Goal: Task Accomplishment & Management: Use online tool/utility

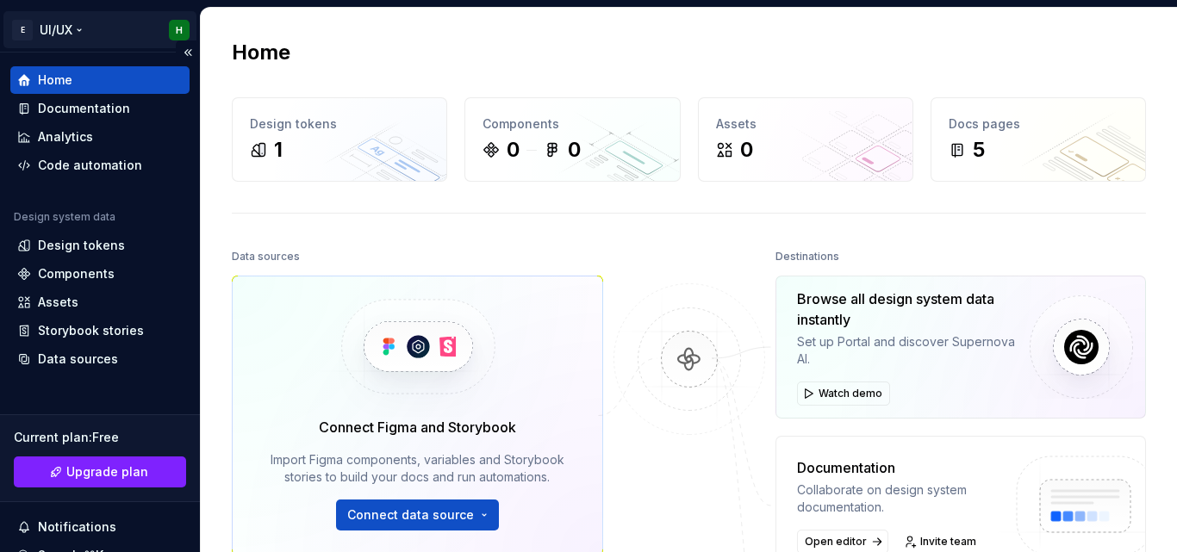
click at [21, 33] on html "E UI/UX H Home Documentation Analytics Code automation Design system data Desig…" at bounding box center [588, 276] width 1177 height 552
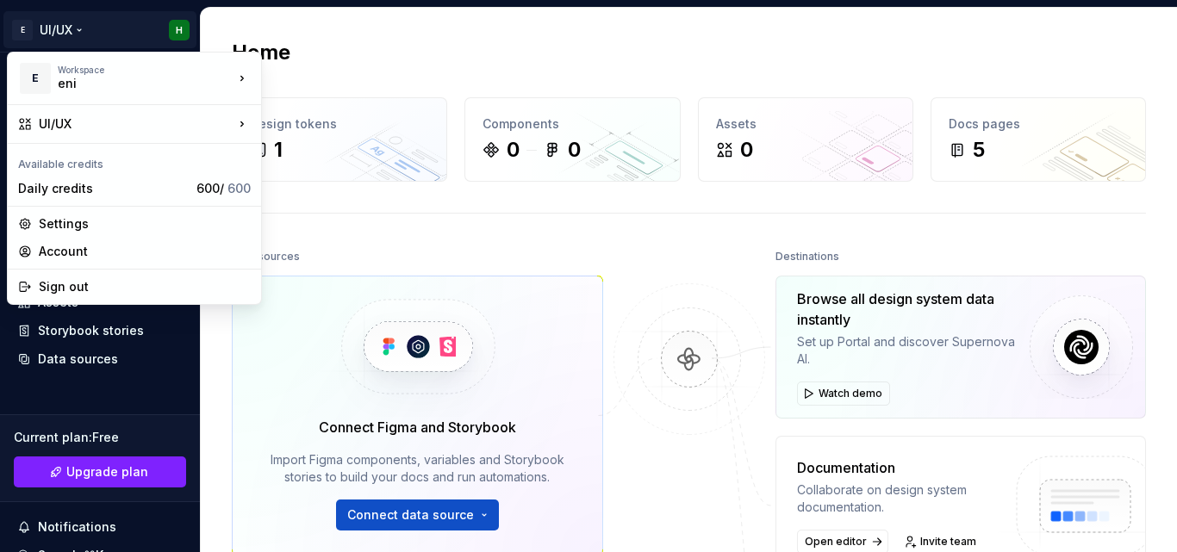
click at [47, 30] on html "E UI/UX H Home Documentation Analytics Code automation Design system data Desig…" at bounding box center [588, 276] width 1177 height 552
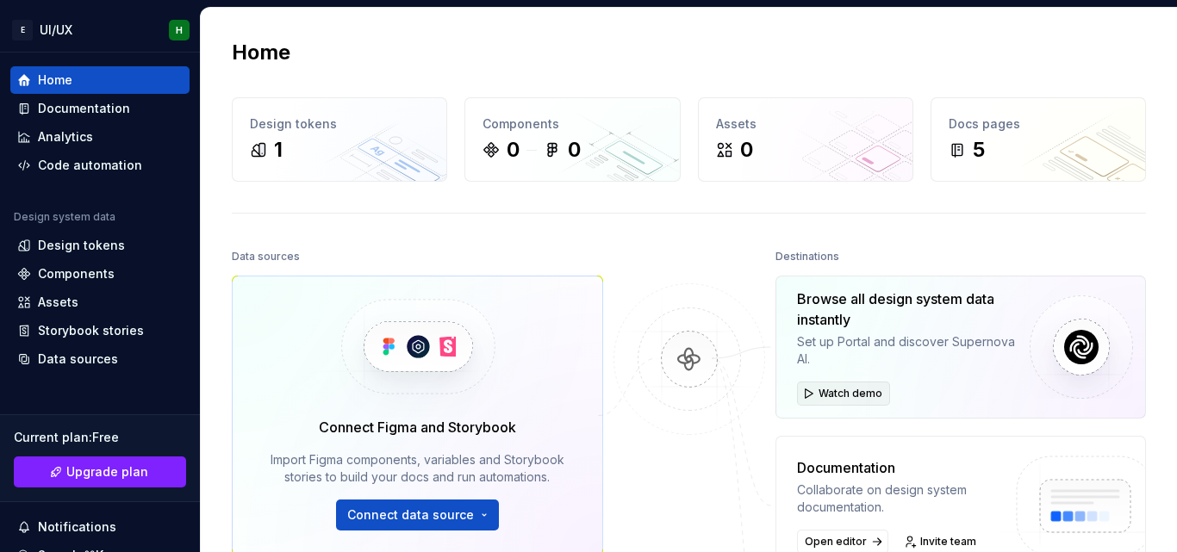
click at [841, 390] on span "Watch demo" at bounding box center [851, 394] width 64 height 14
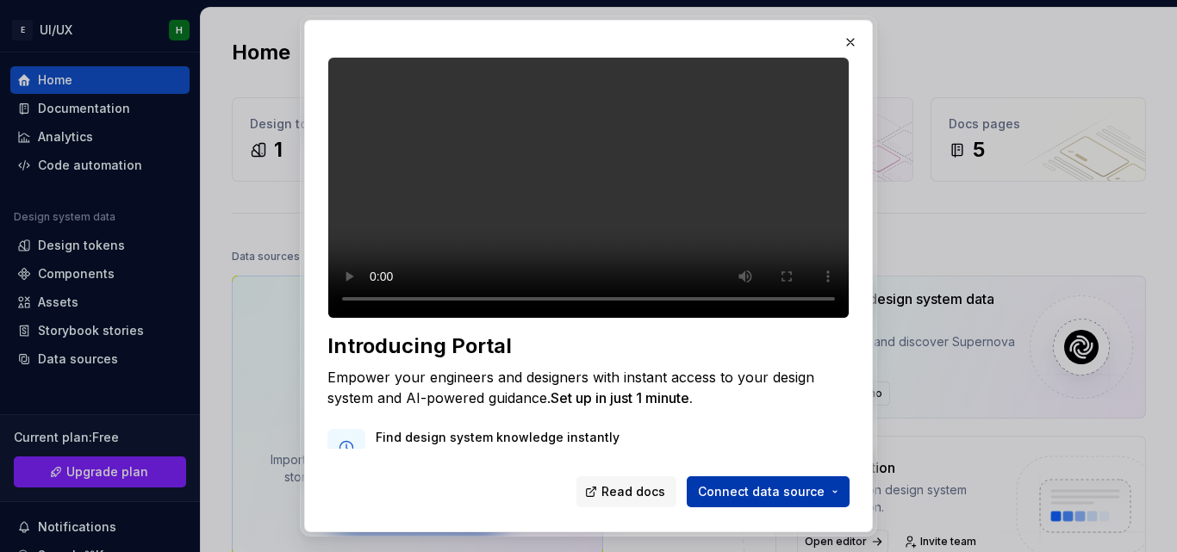
click at [785, 490] on span "Connect data source" at bounding box center [761, 491] width 127 height 17
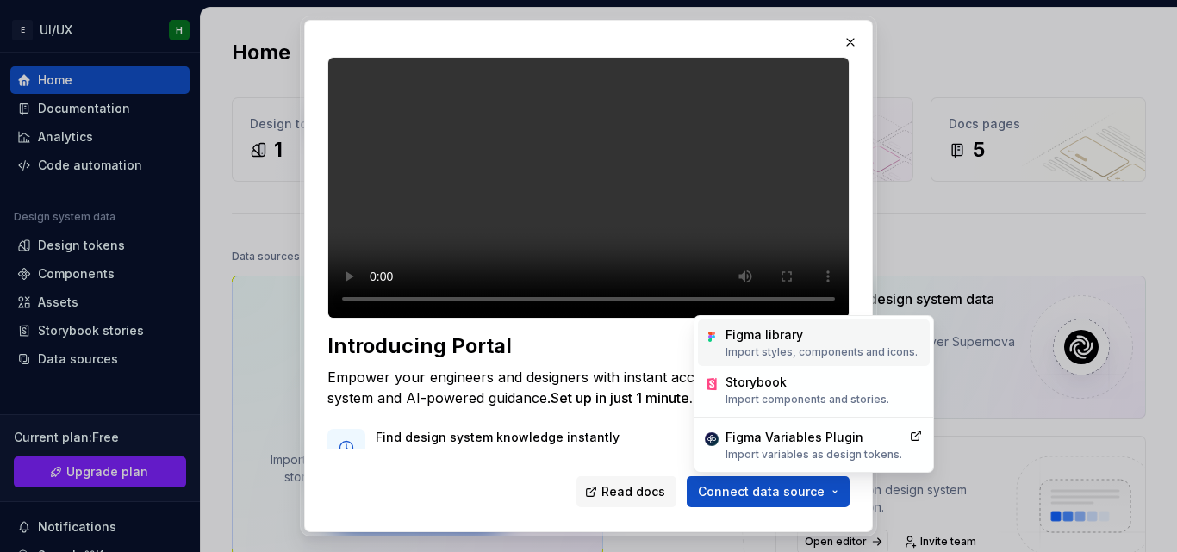
click at [786, 347] on p "Import styles, components and icons." at bounding box center [822, 353] width 192 height 14
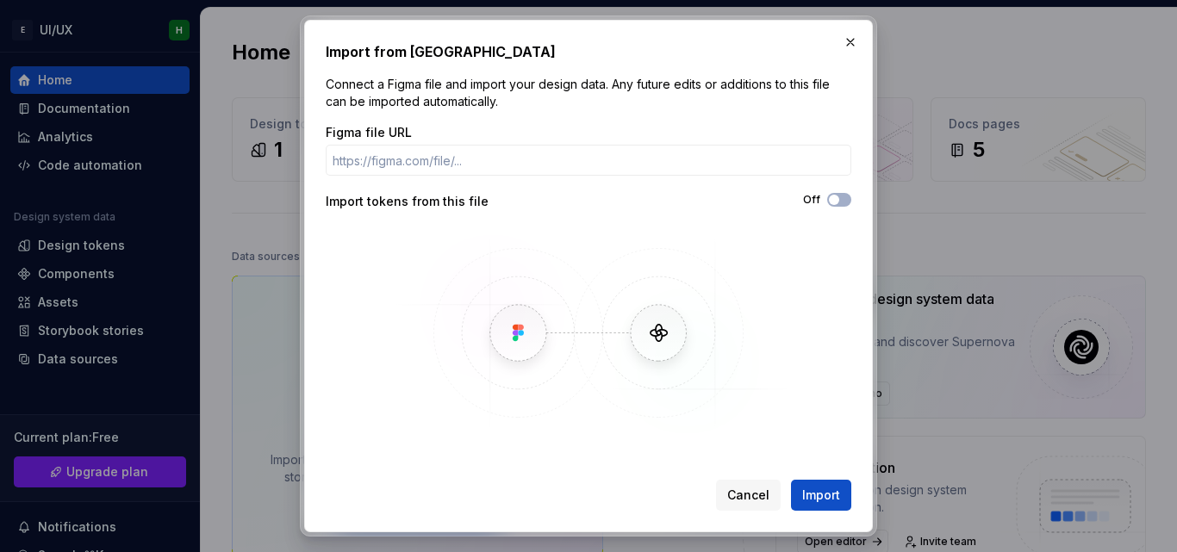
click at [508, 184] on div "Figma file URL Import tokens from this file Off" at bounding box center [589, 281] width 526 height 315
click at [511, 165] on input "Figma file URL" at bounding box center [589, 160] width 526 height 31
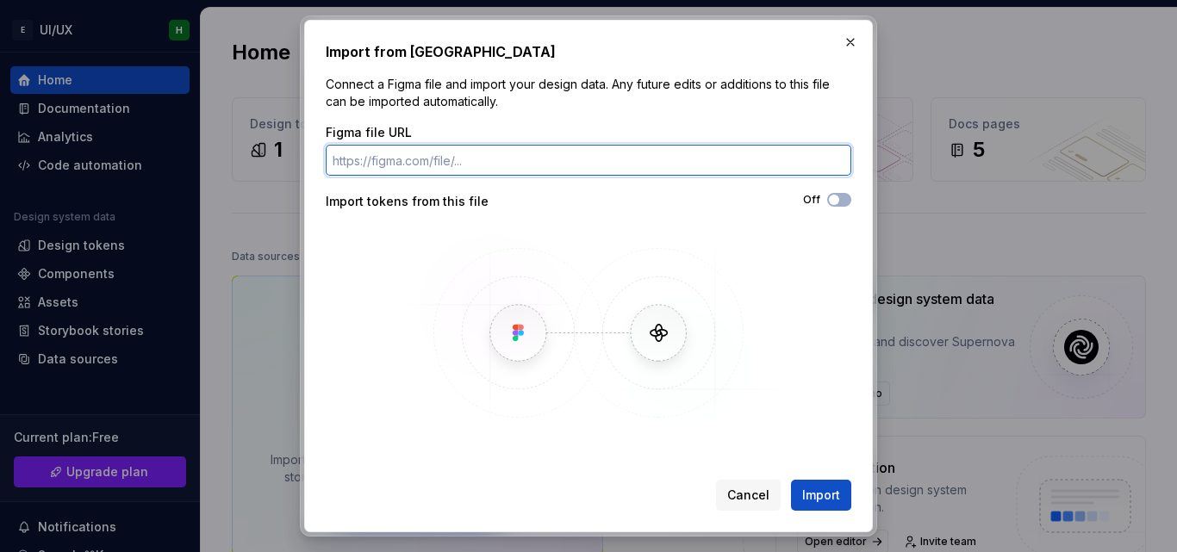
click at [509, 168] on input "Figma file URL" at bounding box center [589, 160] width 526 height 31
paste input "[URL][DOMAIN_NAME]"
type input "[URL][DOMAIN_NAME]"
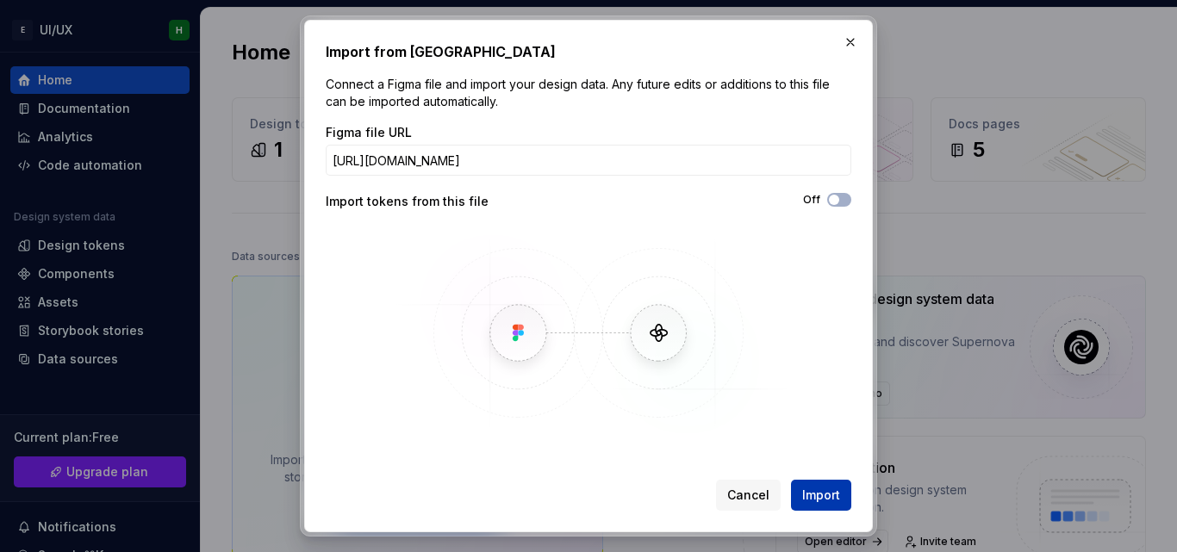
click at [809, 499] on span "Import" at bounding box center [821, 495] width 38 height 17
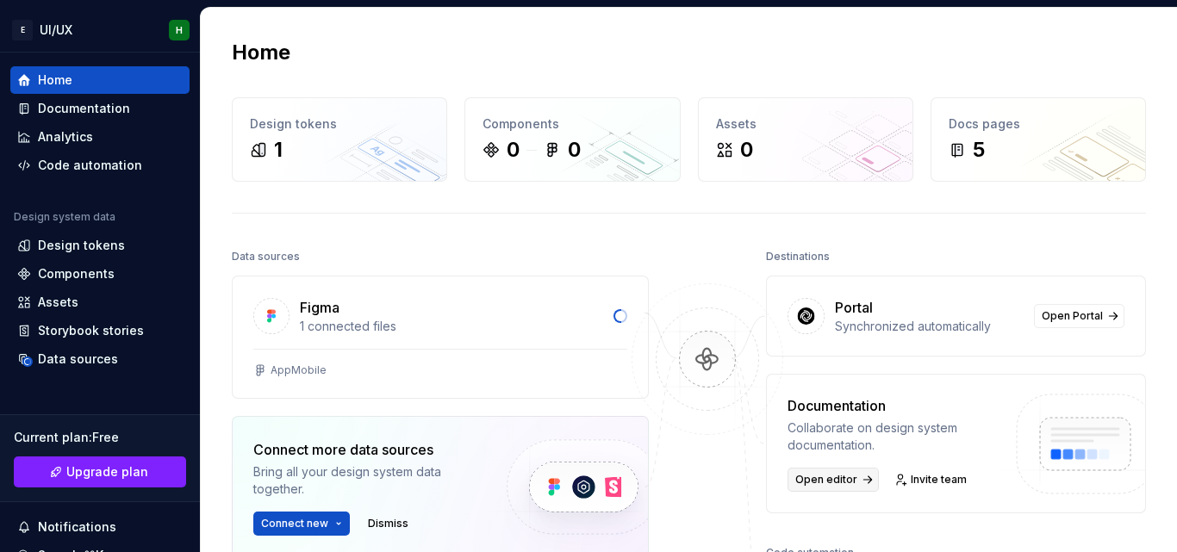
click at [852, 479] on link "Open editor" at bounding box center [833, 480] width 91 height 24
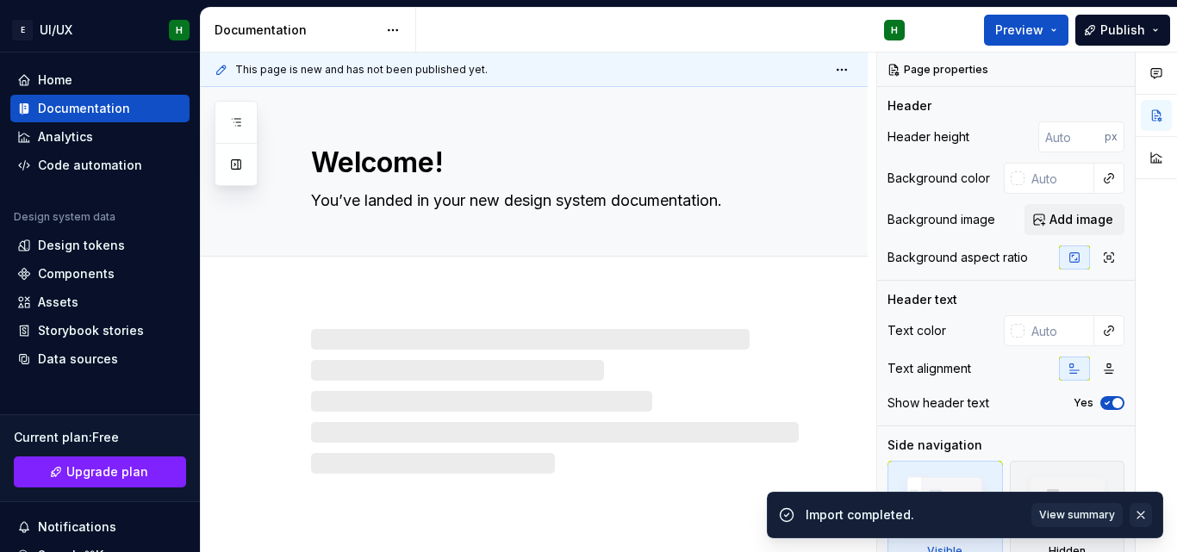
click at [1141, 525] on button "button" at bounding box center [1141, 515] width 22 height 24
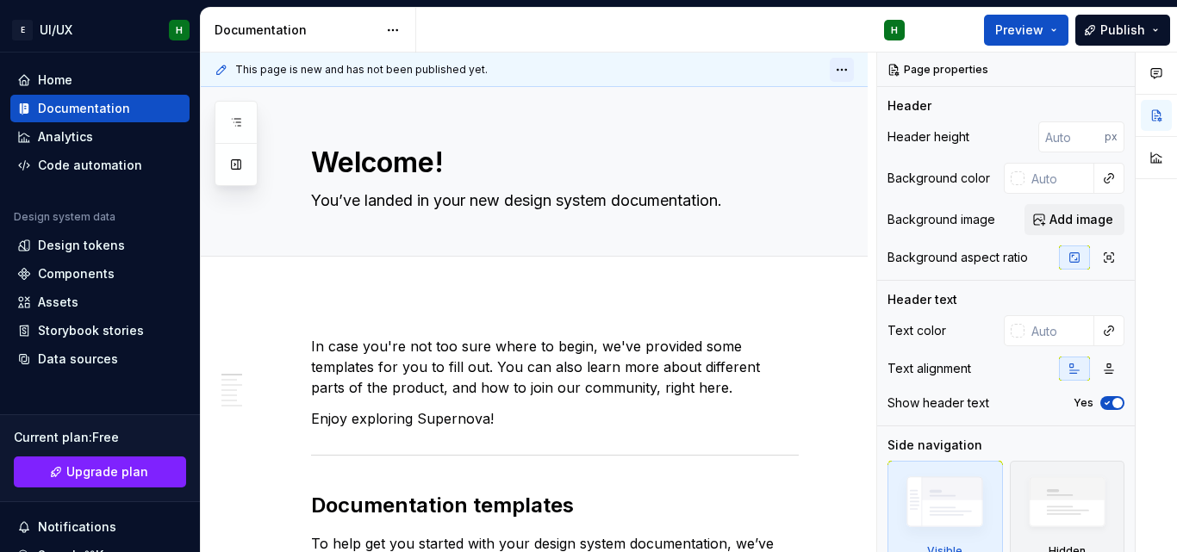
click at [847, 72] on html "E UI/UX H Home Documentation Analytics Code automation Design system data Desig…" at bounding box center [588, 276] width 1177 height 552
click at [772, 140] on div "Delete page" at bounding box center [787, 138] width 112 height 17
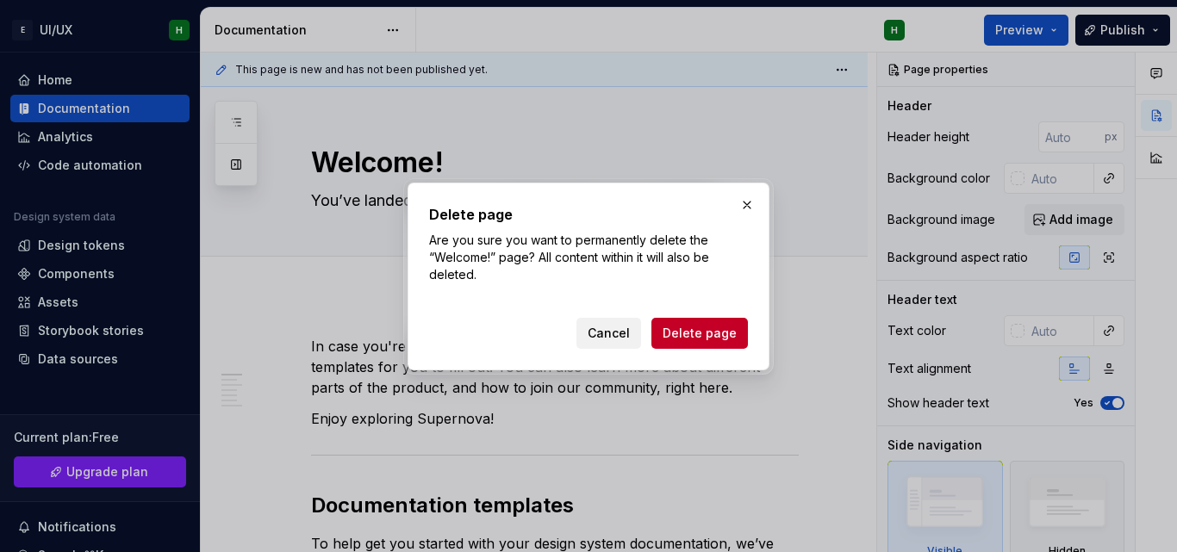
click at [611, 329] on span "Cancel" at bounding box center [609, 333] width 42 height 17
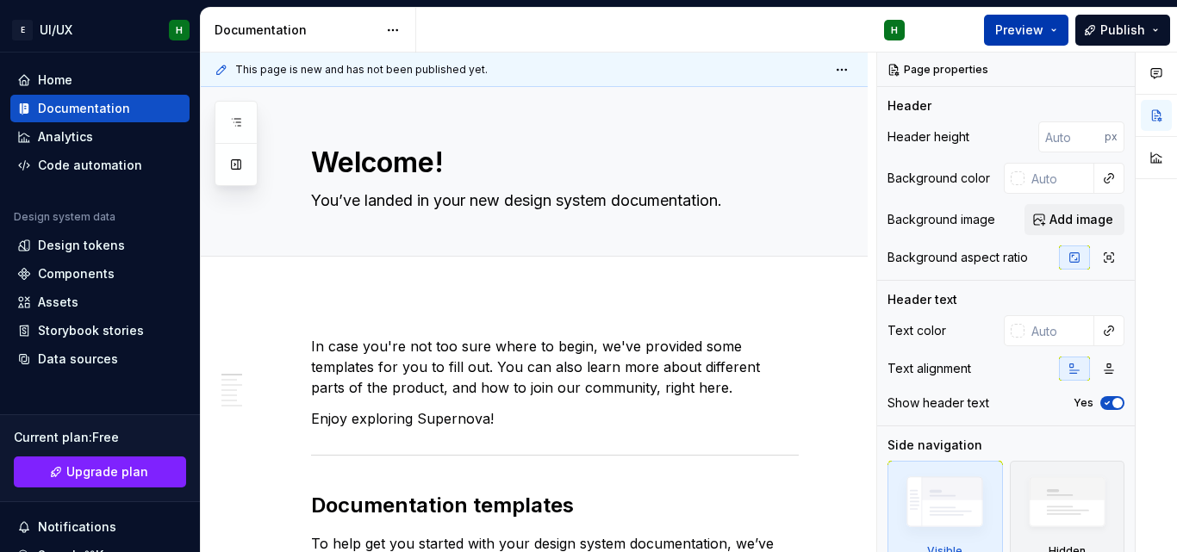
click at [1029, 34] on span "Preview" at bounding box center [1019, 30] width 48 height 17
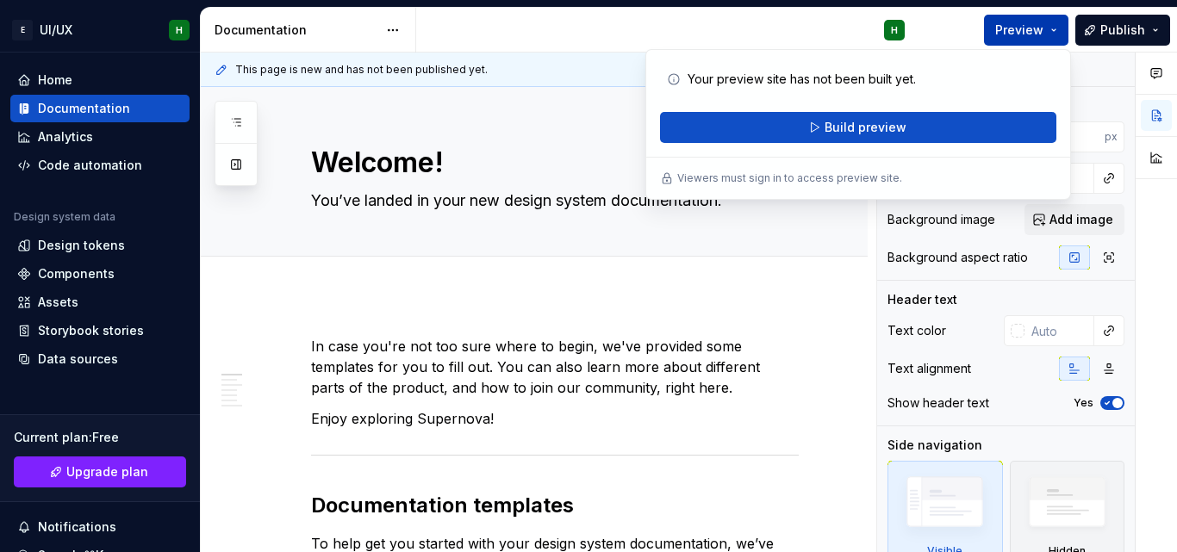
click at [1029, 34] on span "Preview" at bounding box center [1019, 30] width 48 height 17
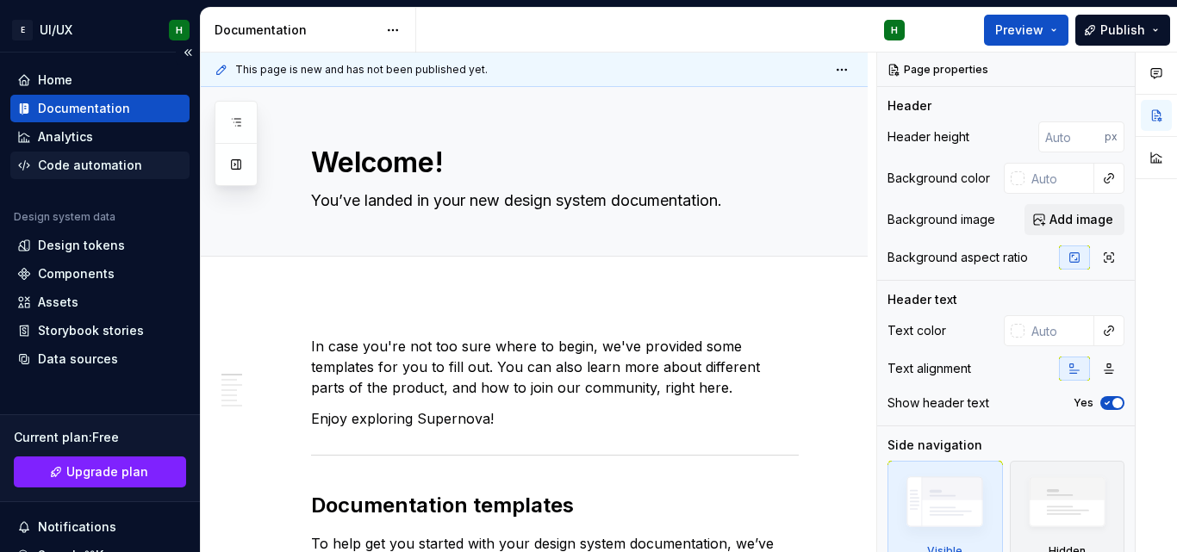
type textarea "*"
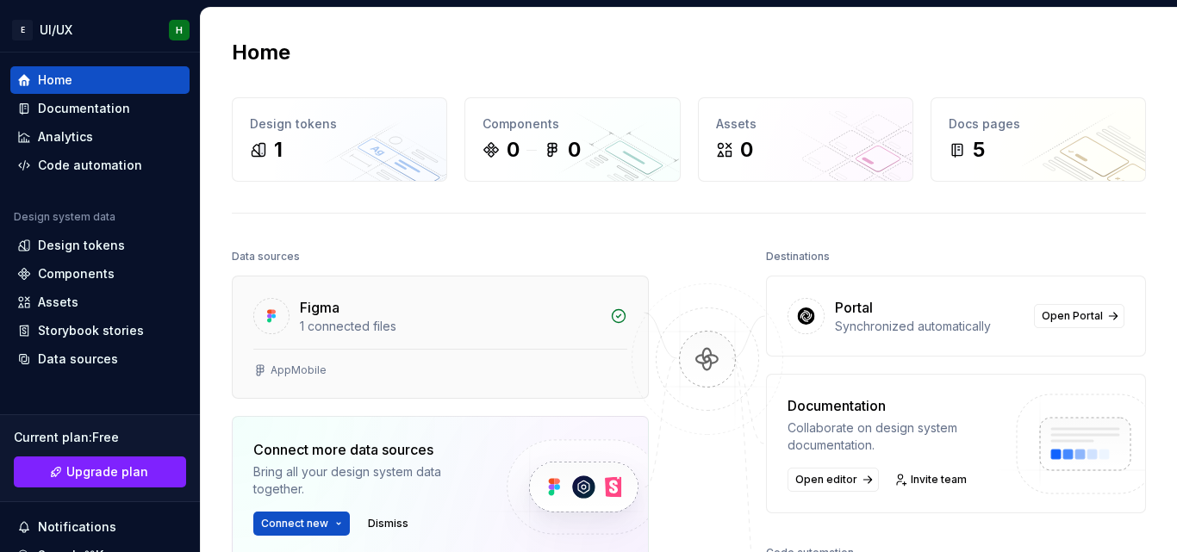
click at [384, 318] on div "1 connected files" at bounding box center [450, 326] width 300 height 17
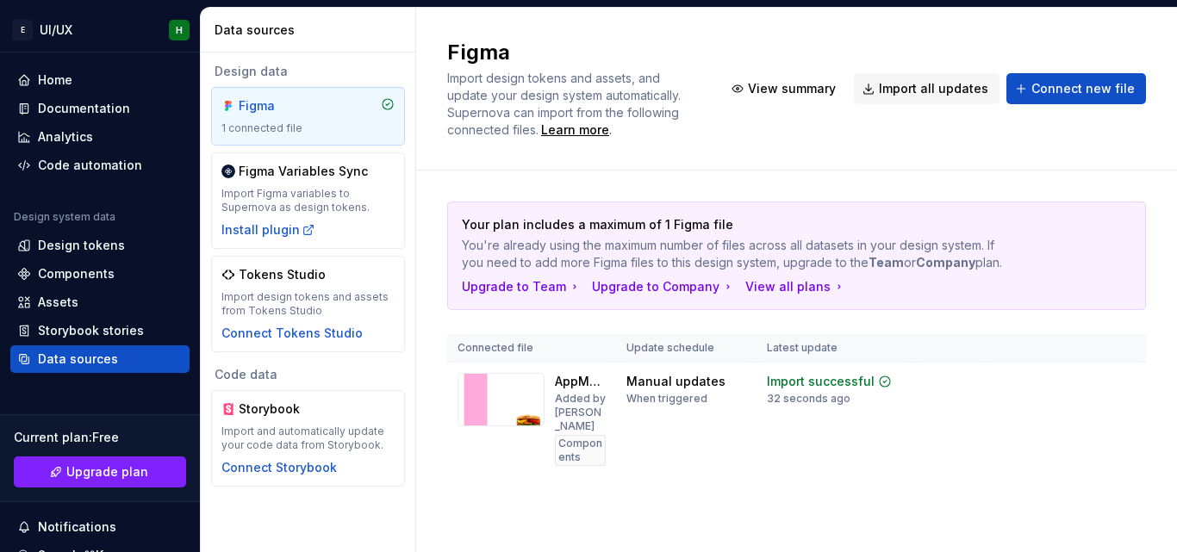
click at [434, 171] on div "Data sources Design data Figma 1 connected file Figma Variables Sync Import Fig…" at bounding box center [689, 280] width 976 height 545
click at [321, 184] on div "Figma Variables Sync Import Figma variables to Supernova as design tokens. Inst…" at bounding box center [307, 201] width 173 height 76
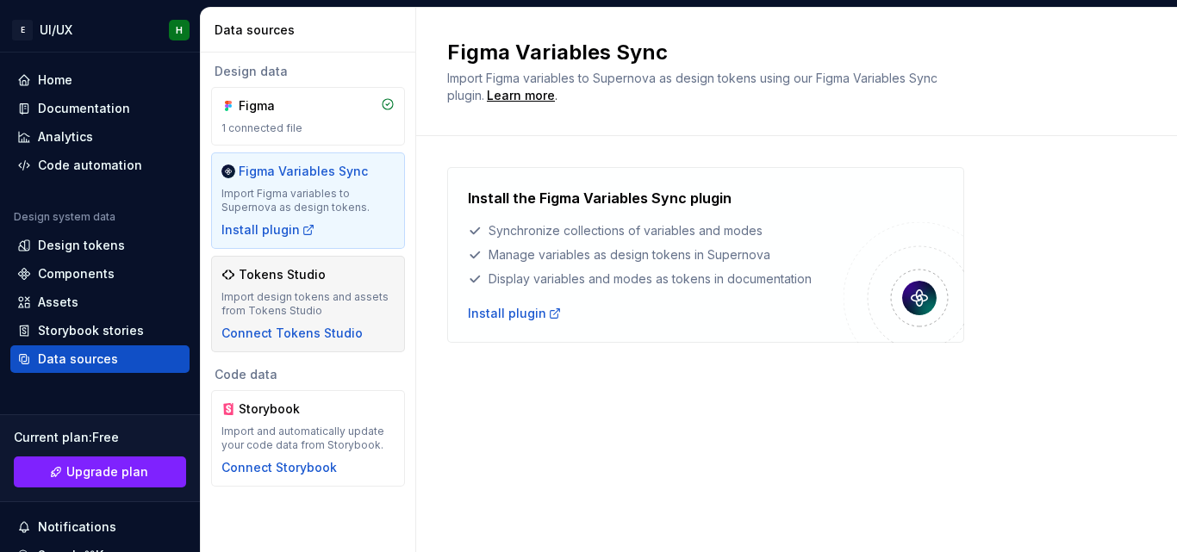
click at [300, 283] on div "Tokens Studio" at bounding box center [282, 274] width 87 height 17
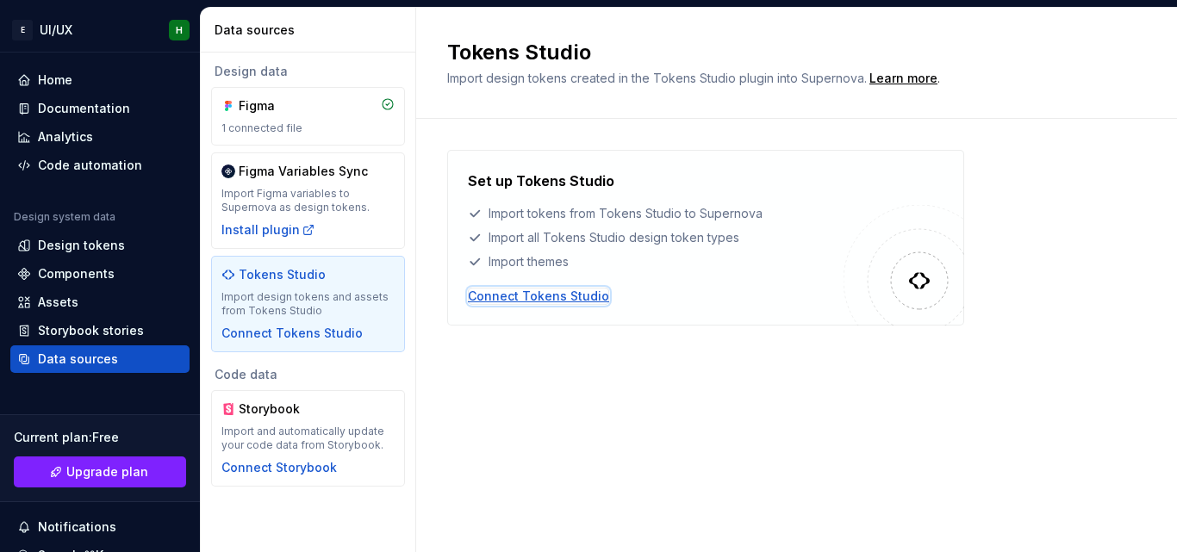
click at [524, 296] on div "Connect Tokens Studio" at bounding box center [538, 296] width 141 height 17
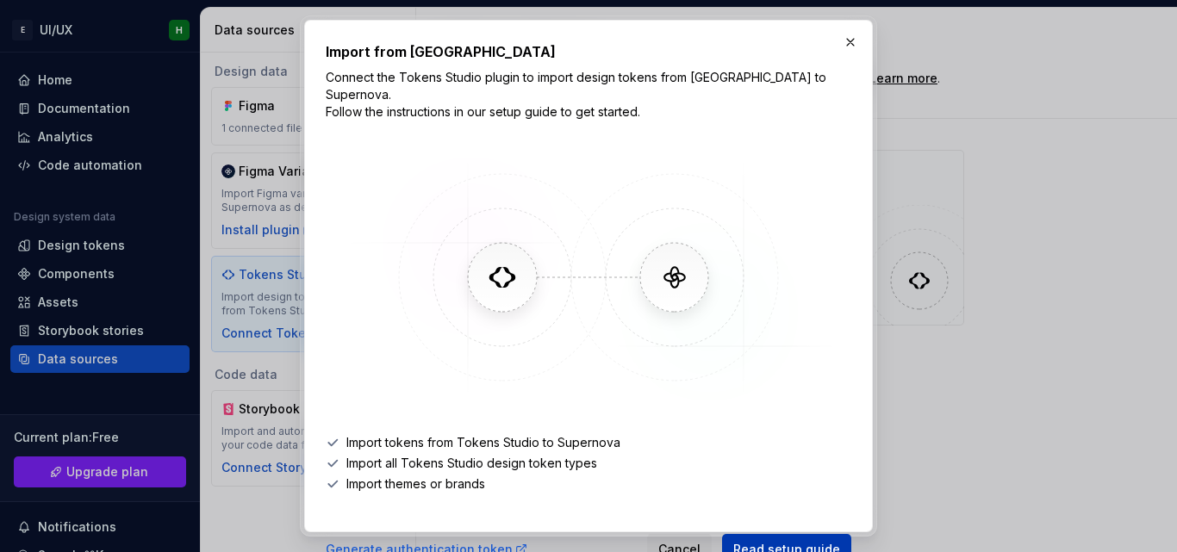
click at [754, 541] on link "Read setup guide" at bounding box center [786, 549] width 129 height 31
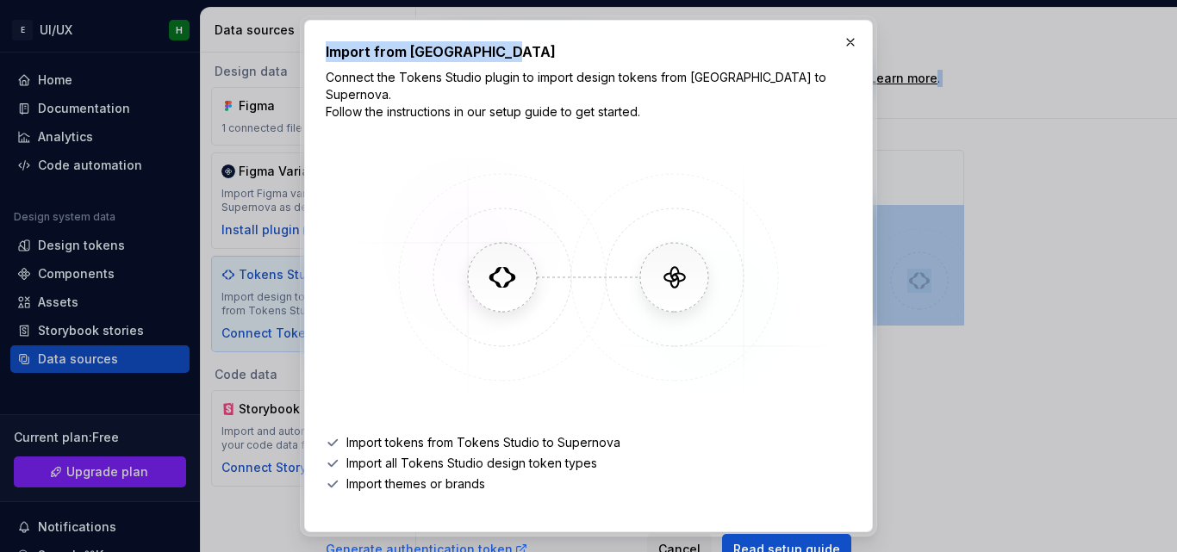
drag, startPoint x: 548, startPoint y: 34, endPoint x: 472, endPoint y: -3, distance: 84.8
type textarea "**********"
click at [472, 0] on html "E UI/UX H Home Documentation Analytics Code automation Design system data Desig…" at bounding box center [588, 276] width 1177 height 552
click at [855, 43] on button "button" at bounding box center [851, 42] width 24 height 24
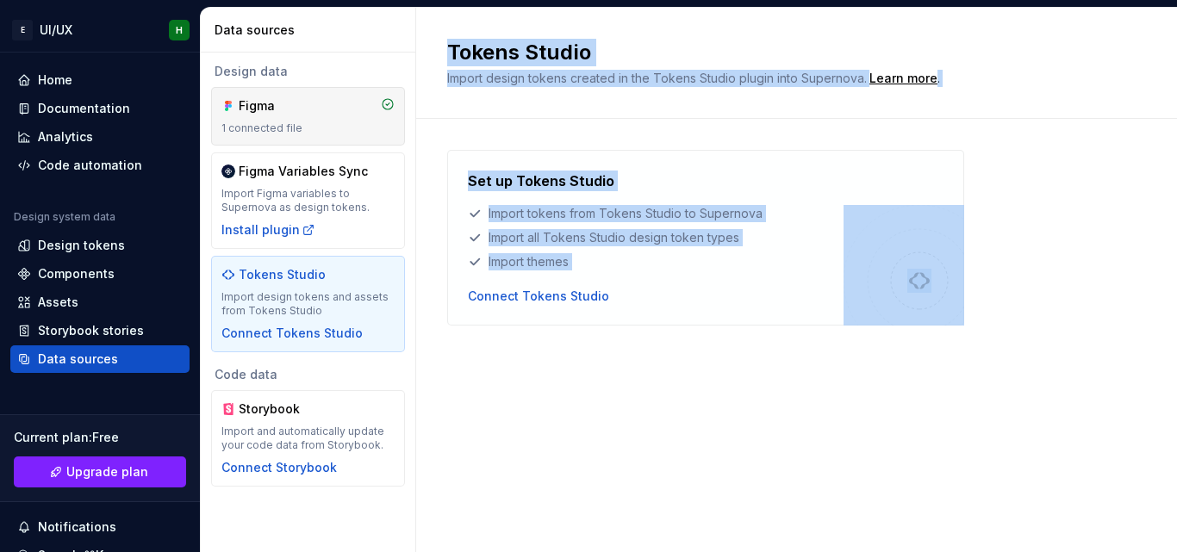
click at [263, 111] on div "Figma" at bounding box center [280, 105] width 83 height 17
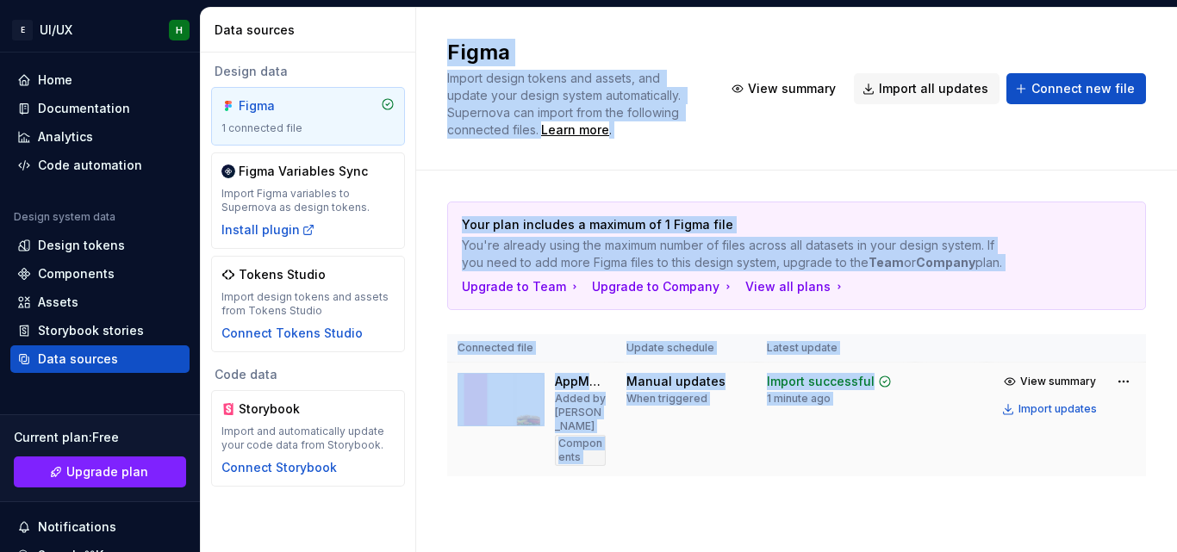
click at [744, 457] on td "Manual updates When triggered" at bounding box center [686, 420] width 140 height 115
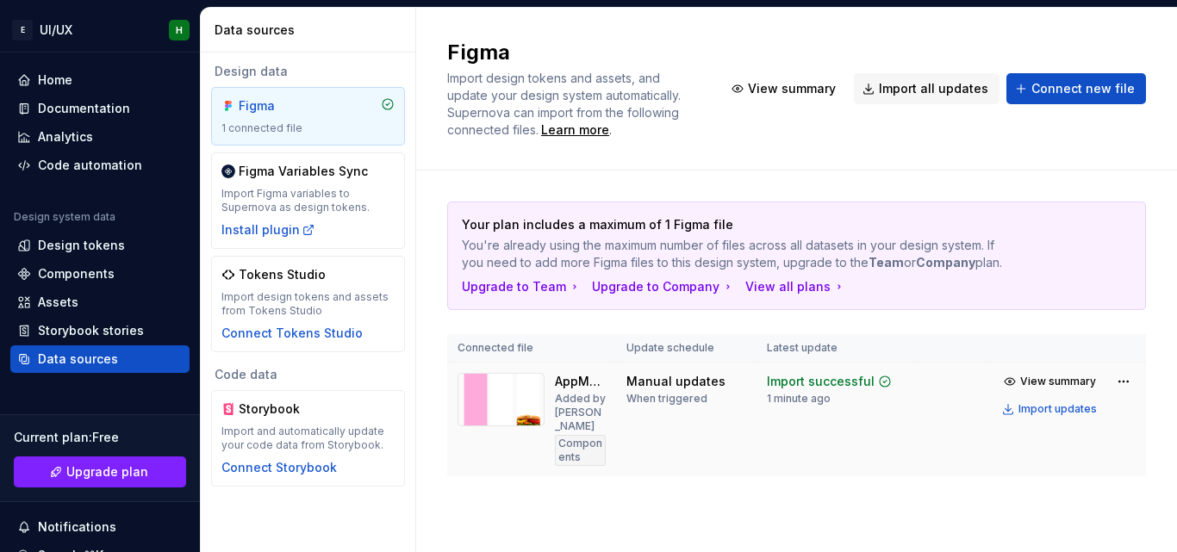
click at [574, 444] on div "Components" at bounding box center [580, 450] width 51 height 31
click at [1126, 389] on html "E UI/UX H Home Documentation Analytics Code automation Design system data Desig…" at bounding box center [588, 276] width 1177 height 552
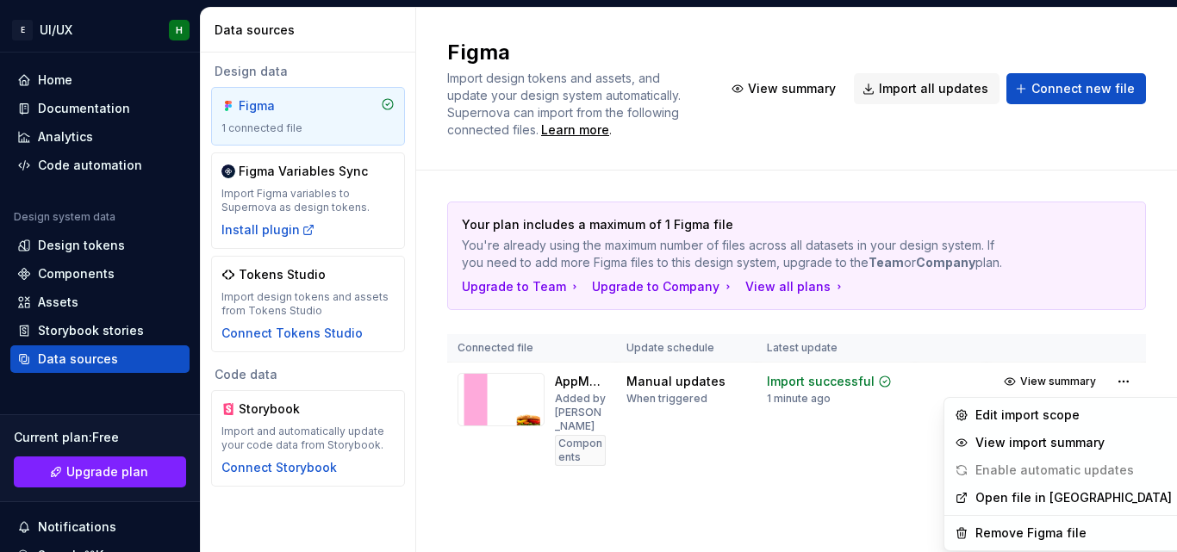
click at [664, 483] on html "E UI/UX H Home Documentation Analytics Code automation Design system data Desig…" at bounding box center [588, 276] width 1177 height 552
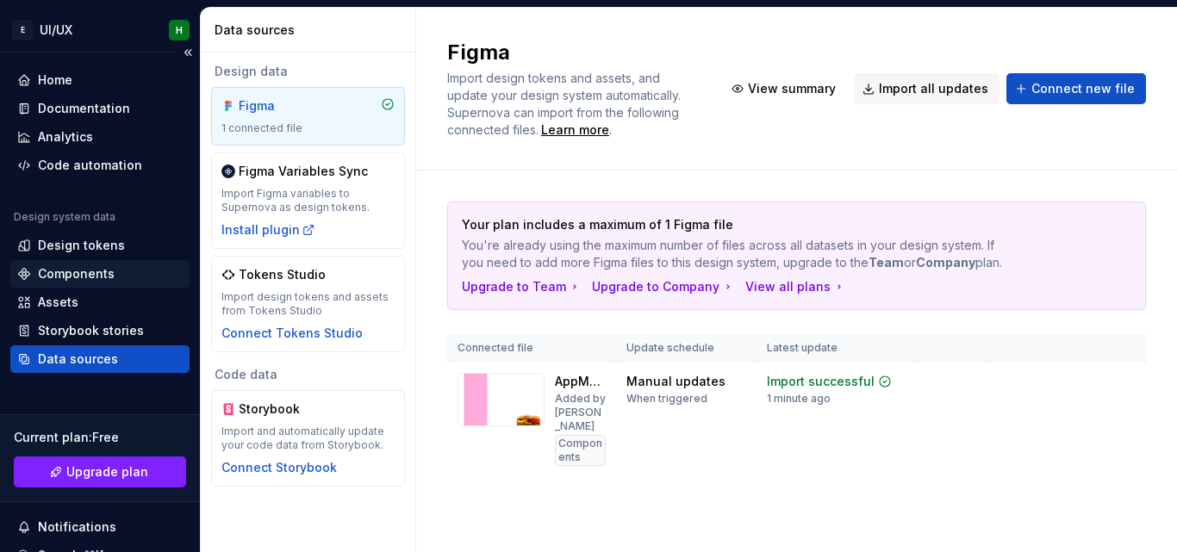
click at [77, 275] on div "Components" at bounding box center [76, 273] width 77 height 17
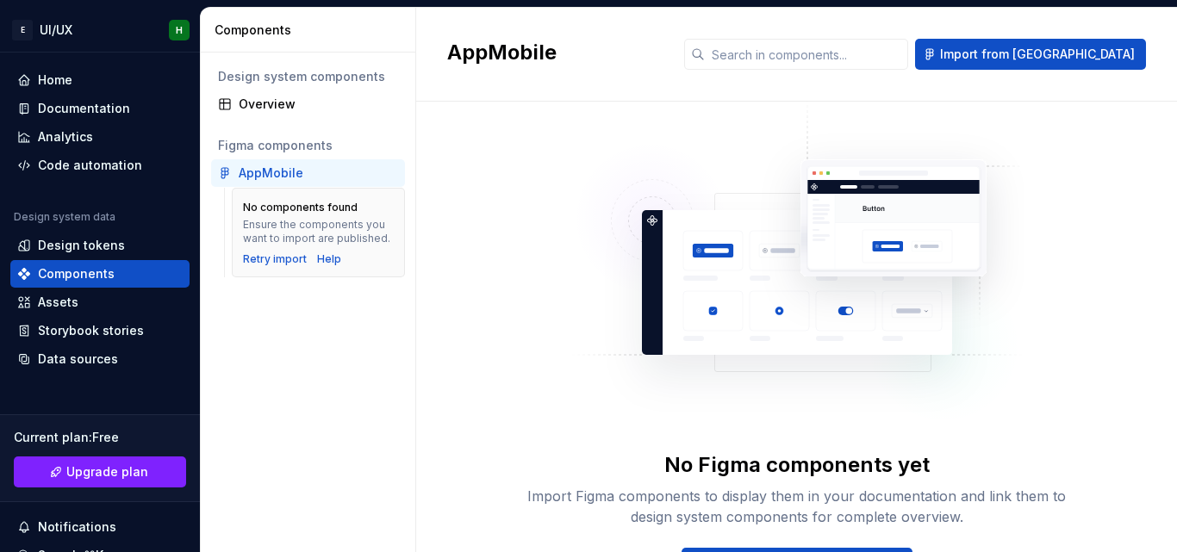
click at [284, 181] on div "AppMobile" at bounding box center [271, 173] width 65 height 17
click at [261, 170] on div "AppMobile" at bounding box center [271, 173] width 65 height 17
click at [296, 167] on div "AppMobile" at bounding box center [271, 173] width 65 height 17
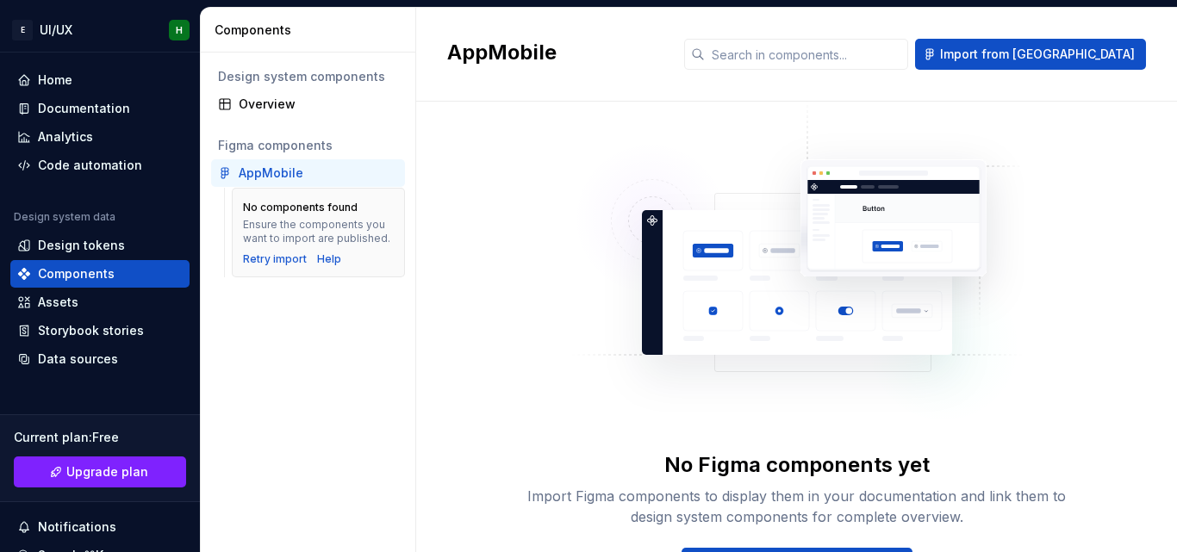
scroll to position [94, 0]
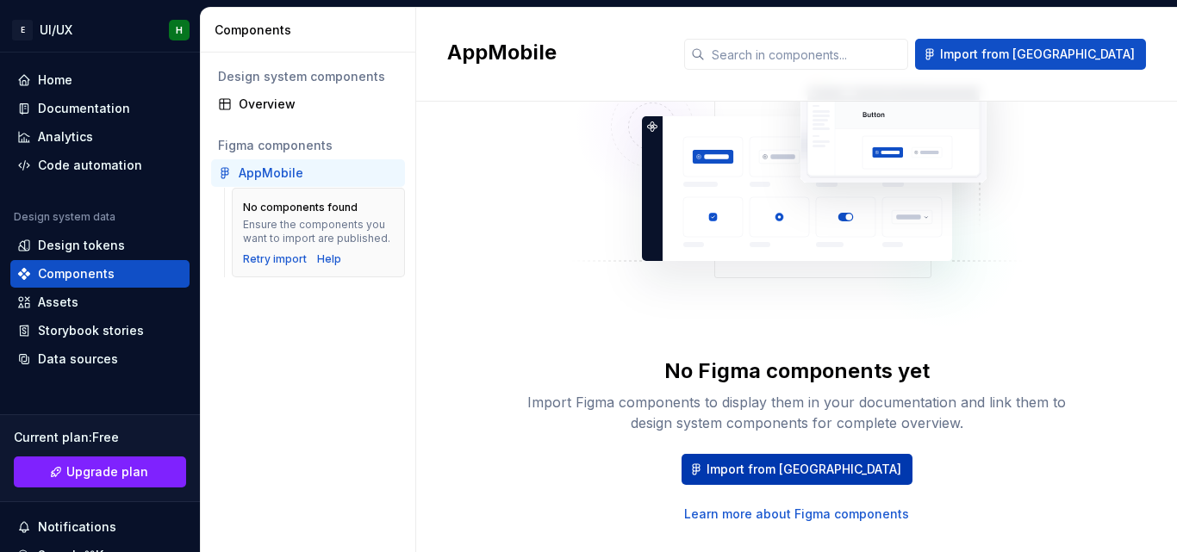
click at [794, 471] on span "Import from [GEOGRAPHIC_DATA]" at bounding box center [804, 469] width 195 height 17
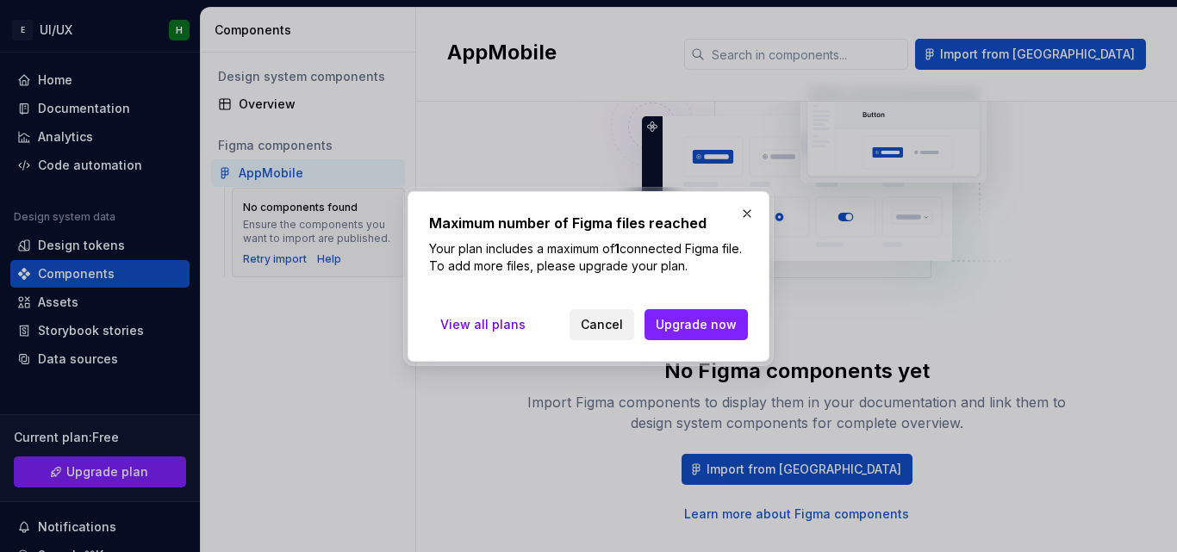
click at [592, 327] on span "Cancel" at bounding box center [602, 324] width 42 height 17
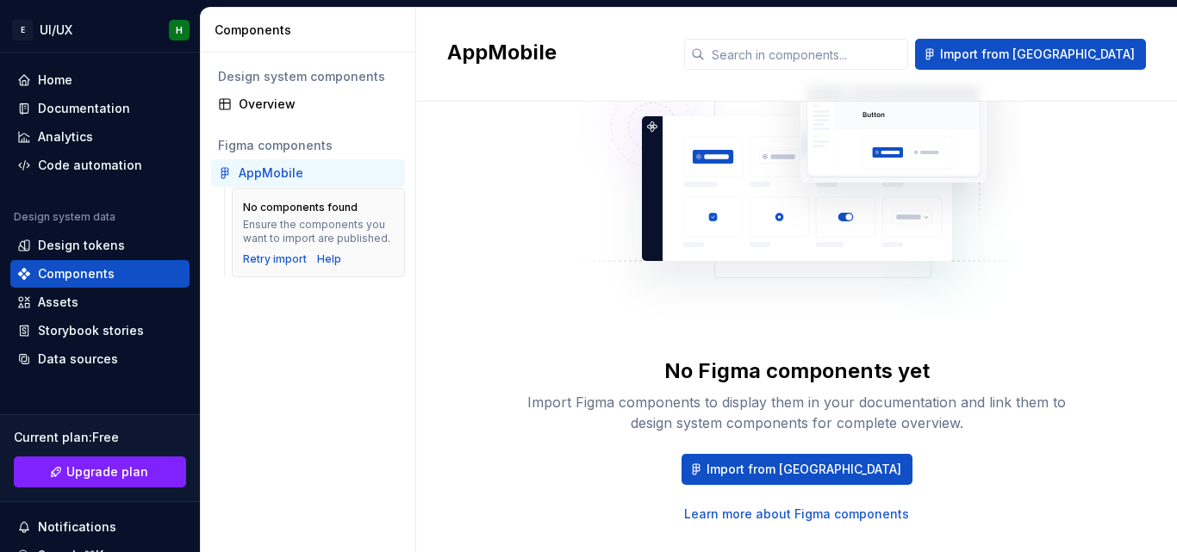
click at [278, 177] on div "AppMobile" at bounding box center [271, 173] width 65 height 17
click at [253, 263] on div "Retry import" at bounding box center [275, 260] width 64 height 14
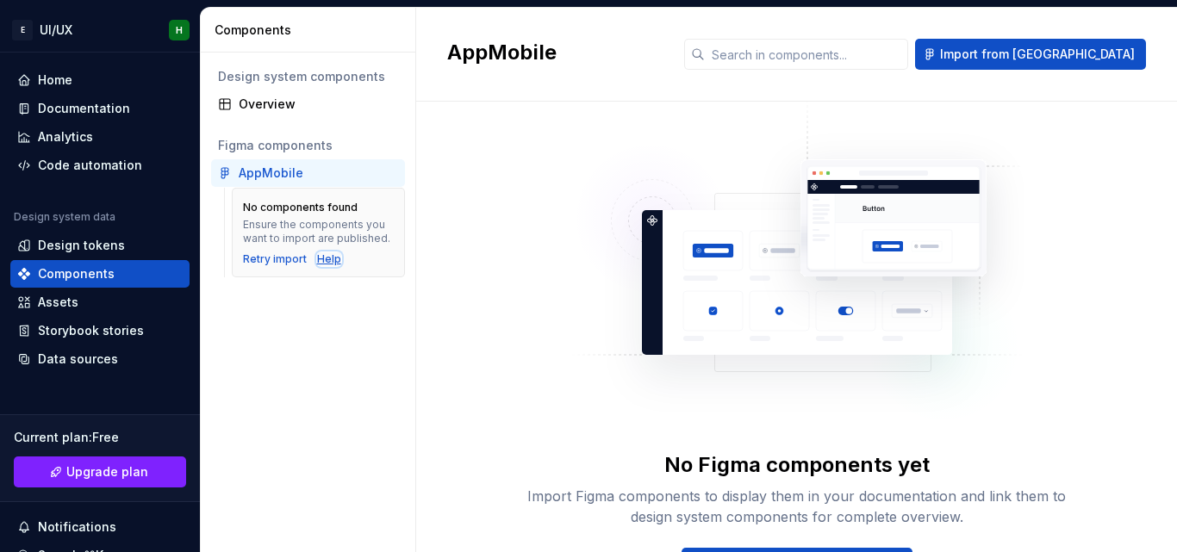
click at [317, 256] on div "Help" at bounding box center [329, 260] width 24 height 14
click at [281, 260] on div "Retry import" at bounding box center [275, 260] width 64 height 14
click at [331, 259] on div "Help" at bounding box center [329, 260] width 24 height 14
click at [271, 260] on div "Retry import" at bounding box center [275, 260] width 64 height 14
